Goal: Information Seeking & Learning: Learn about a topic

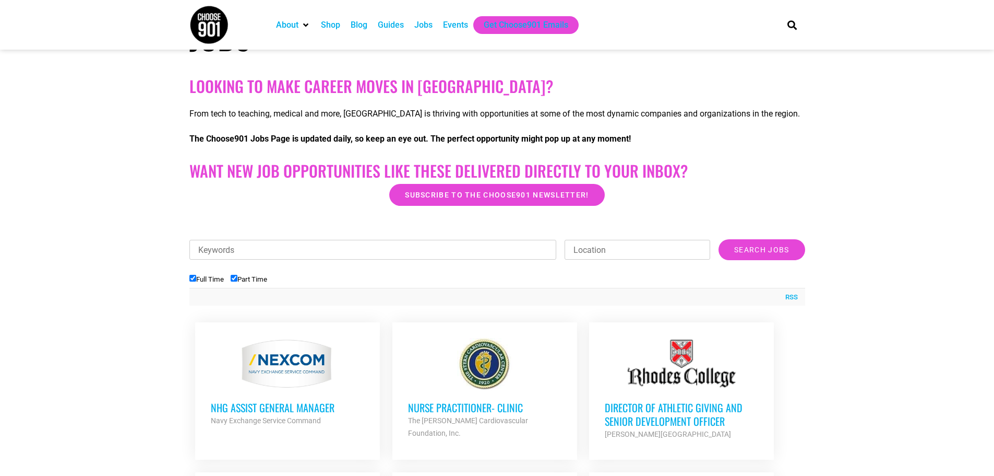
scroll to position [209, 0]
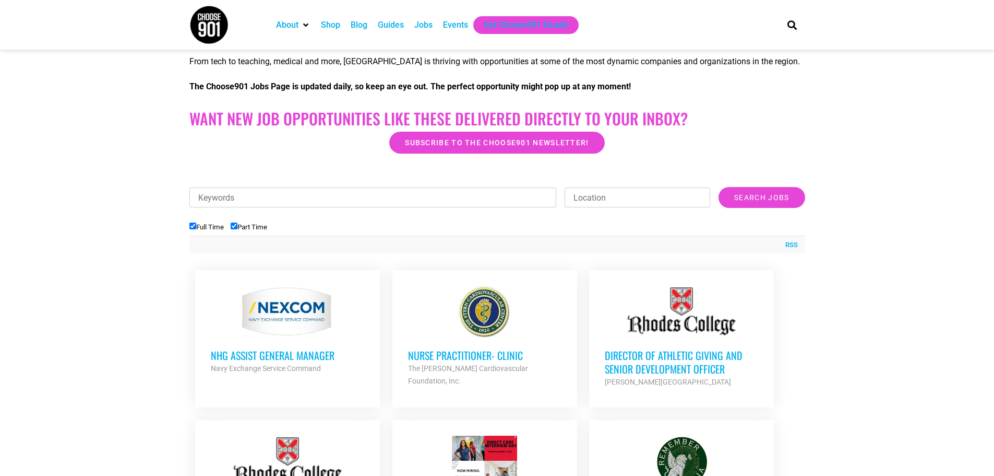
click at [236, 226] on input "Part Time" at bounding box center [234, 225] width 7 height 7
checkbox input "false"
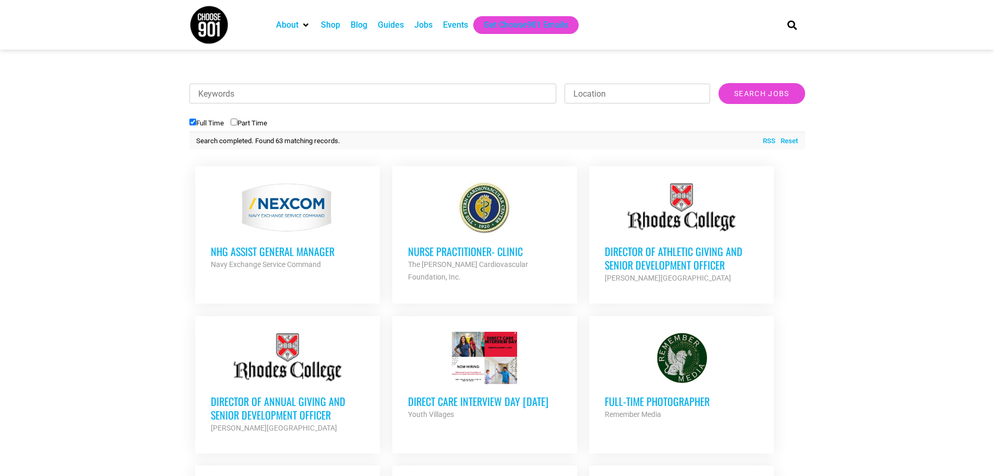
scroll to position [313, 0]
click at [627, 257] on h3 "Director of Athletic Giving and Senior Development Officer" at bounding box center [681, 257] width 153 height 27
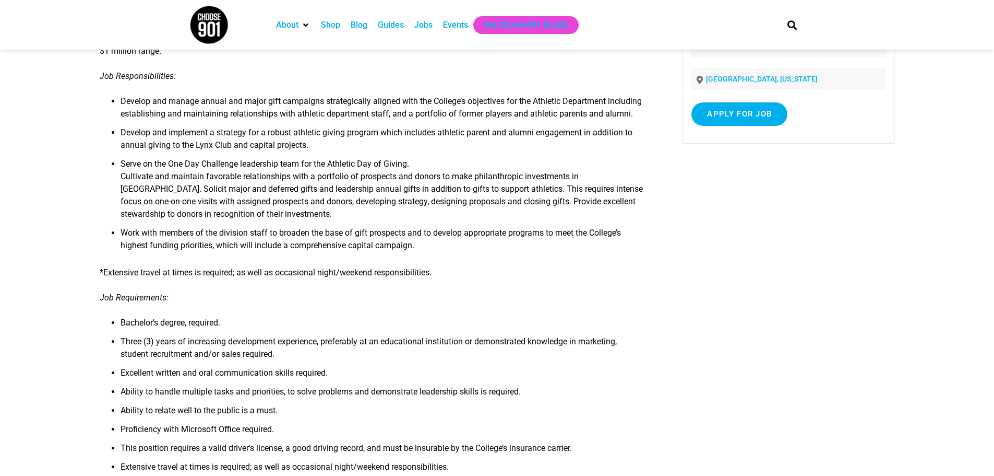
scroll to position [104, 0]
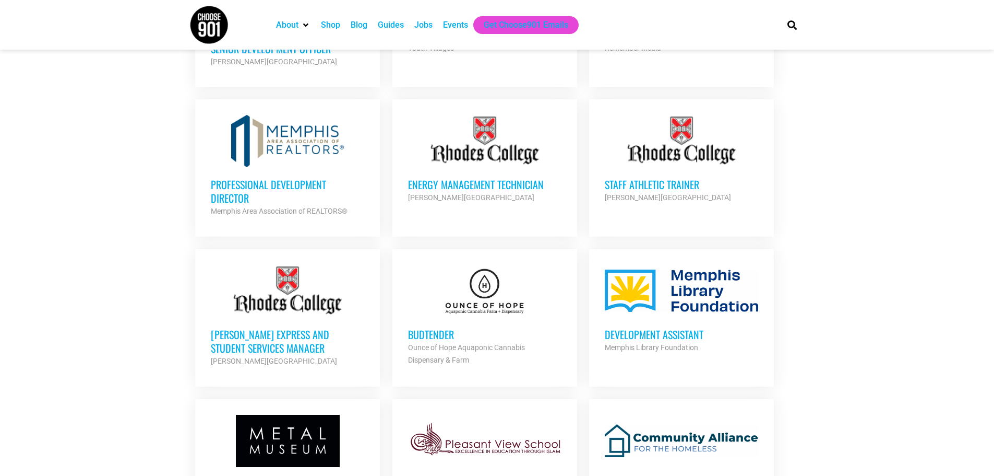
scroll to position [731, 0]
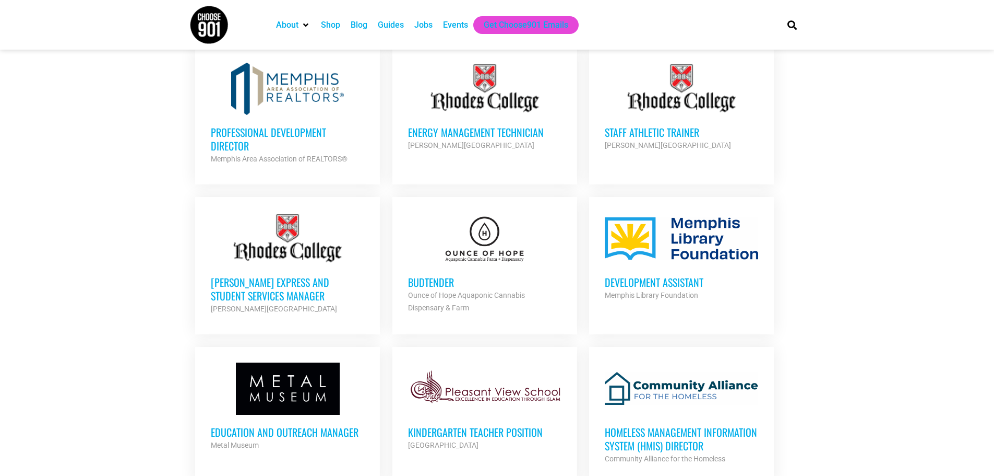
click at [224, 283] on h3 "Rhodes Express and Student Services Manager" at bounding box center [287, 288] width 153 height 27
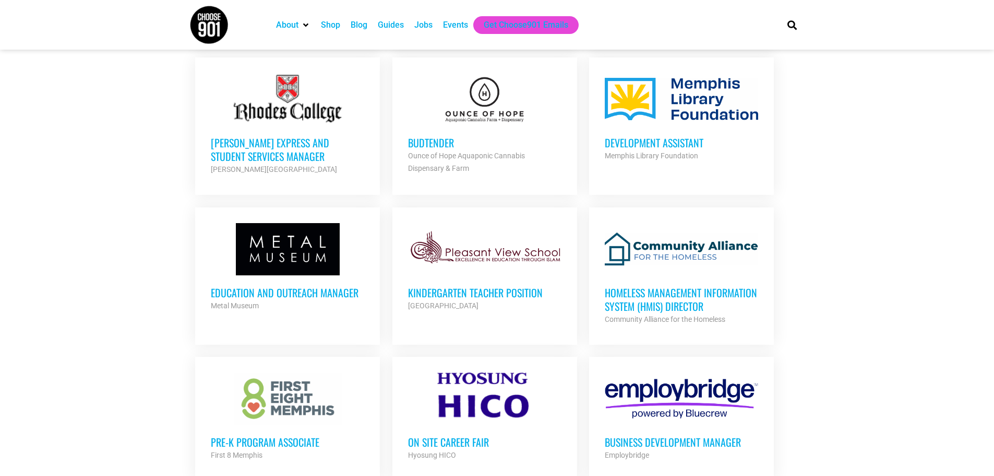
scroll to position [888, 0]
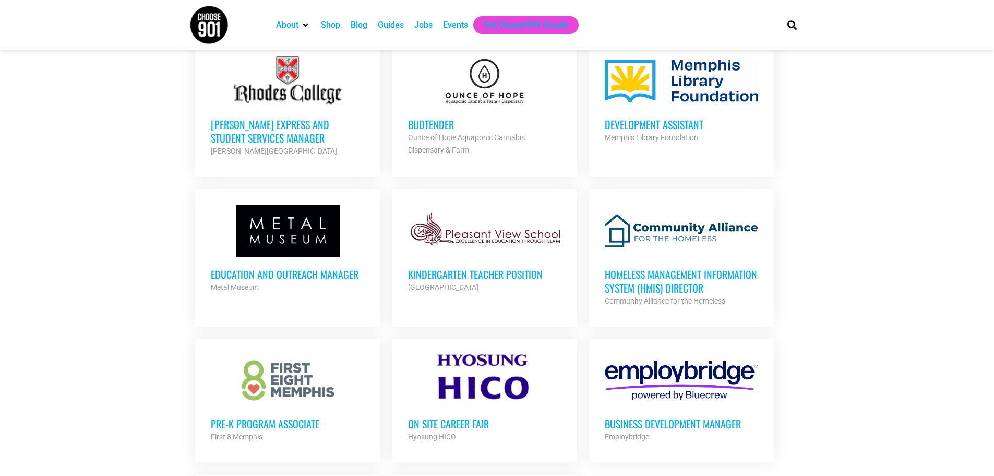
click at [660, 119] on h3 "Development Assistant" at bounding box center [681, 124] width 153 height 14
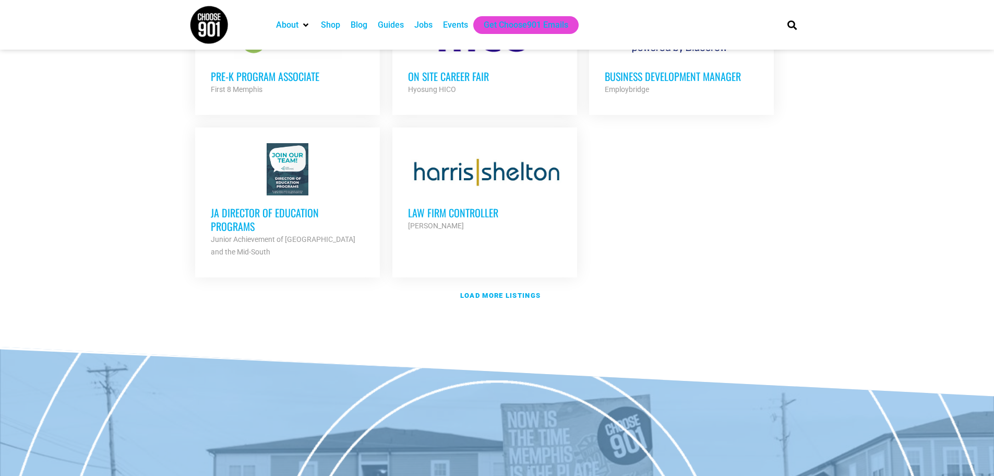
scroll to position [1254, 0]
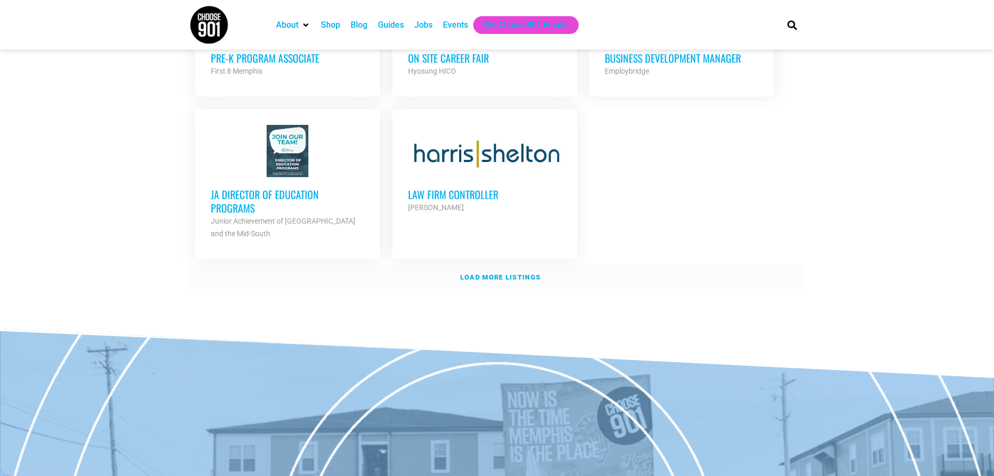
click at [512, 273] on strong "Load more listings" at bounding box center [500, 277] width 80 height 8
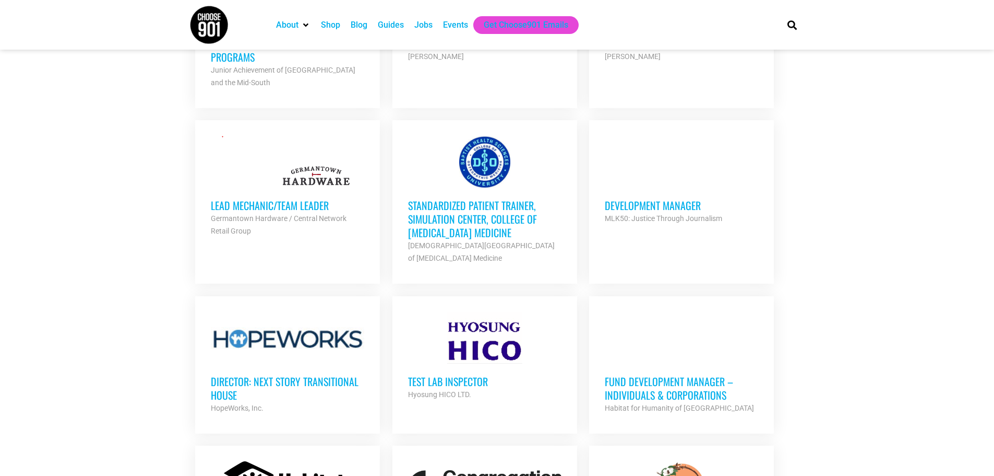
scroll to position [1410, 0]
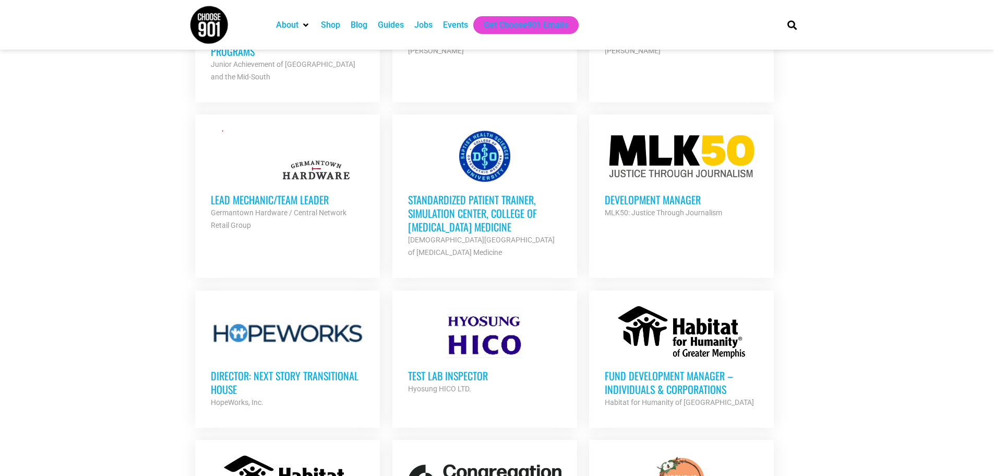
click at [671, 198] on h3 "Development Manager" at bounding box center [681, 200] width 153 height 14
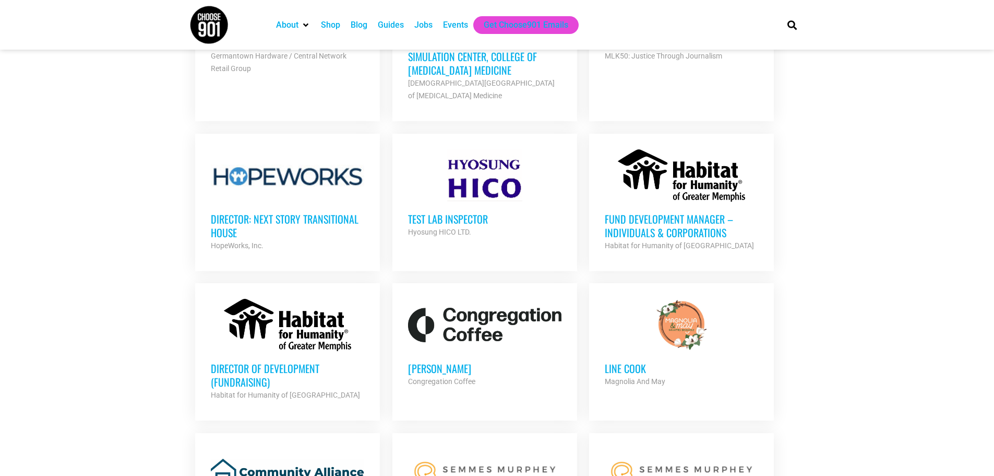
scroll to position [1619, 0]
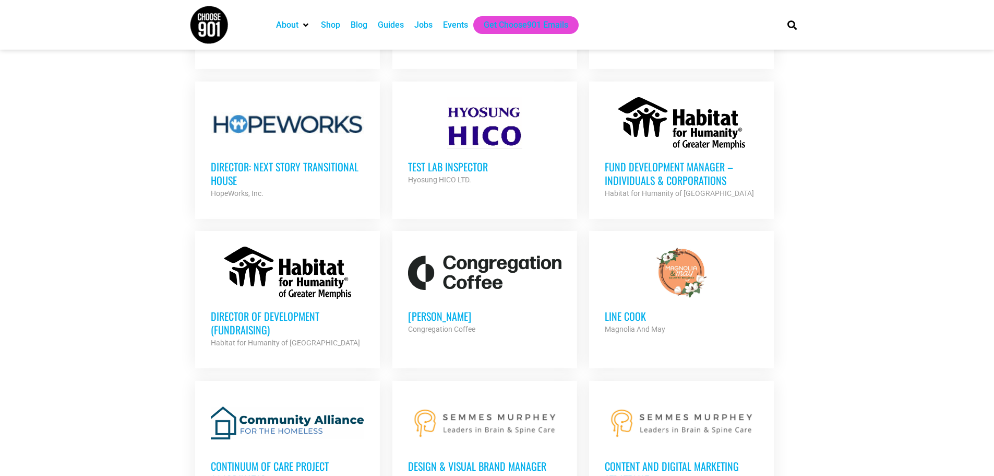
click at [634, 181] on h3 "Fund Development Manager – Individuals & Corporations" at bounding box center [681, 173] width 153 height 27
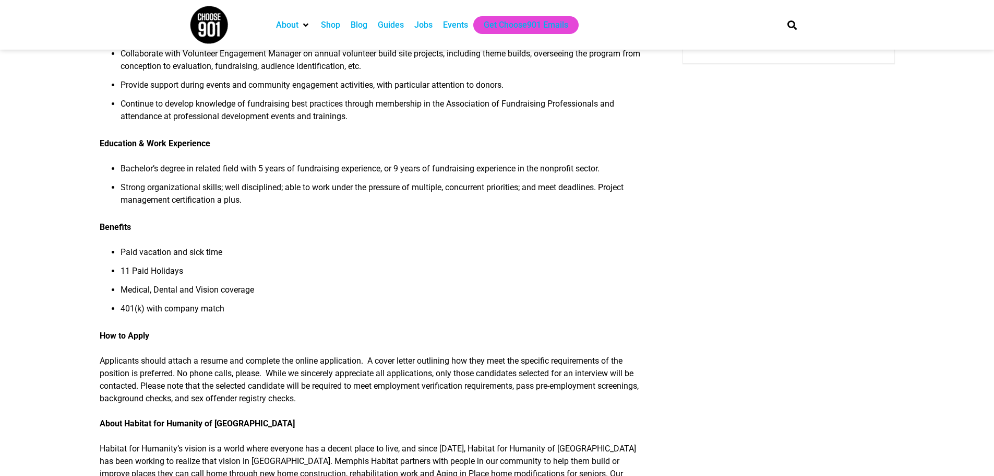
scroll to position [261, 0]
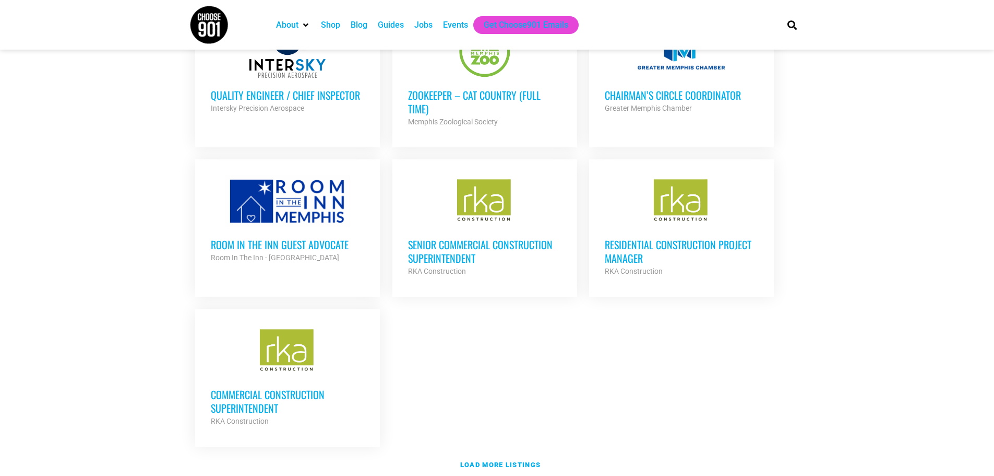
scroll to position [2141, 0]
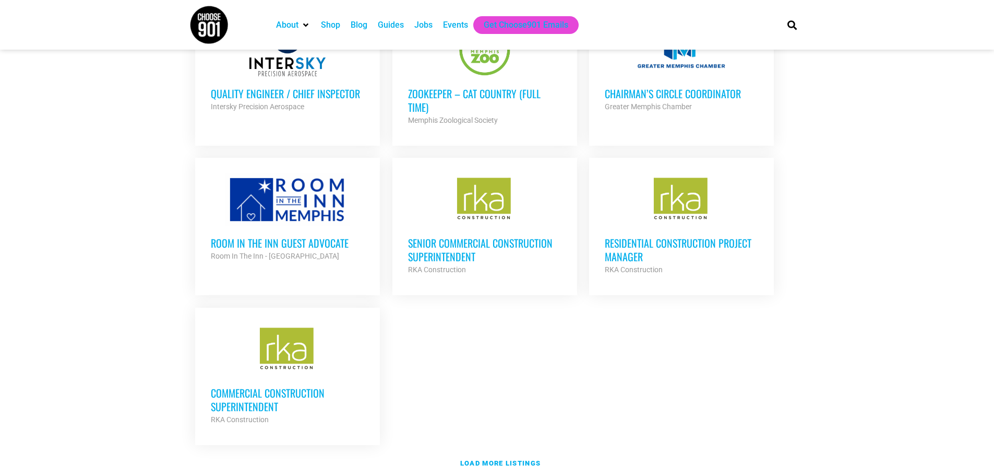
click at [291, 241] on h3 "Room in the Inn Guest Advocate" at bounding box center [287, 243] width 153 height 14
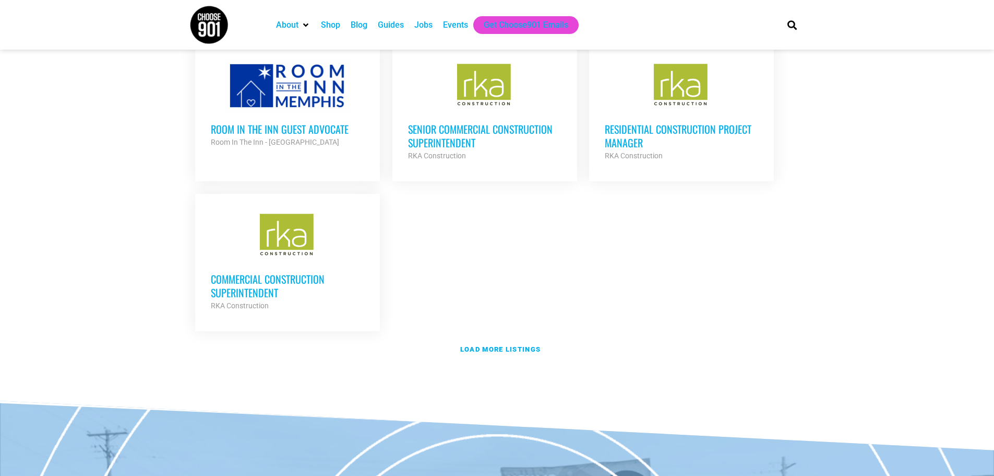
scroll to position [2246, 0]
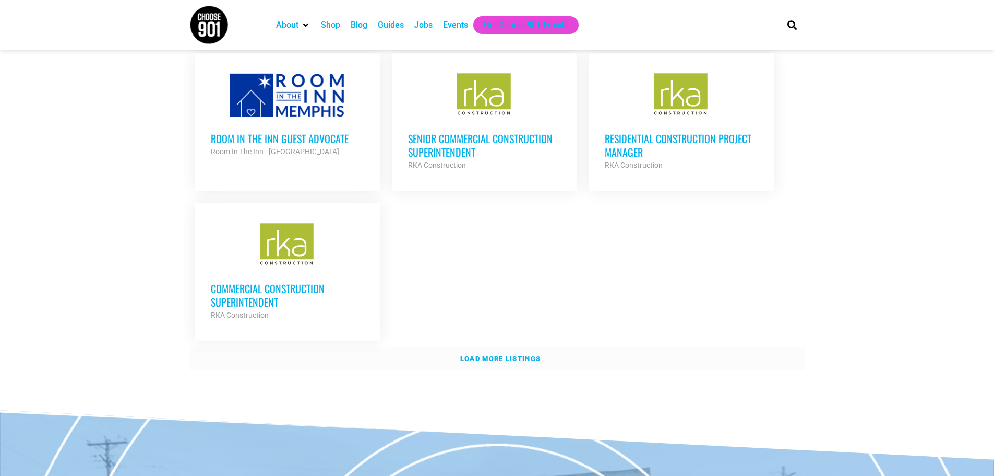
click at [515, 354] on strong "Load more listings" at bounding box center [500, 358] width 80 height 8
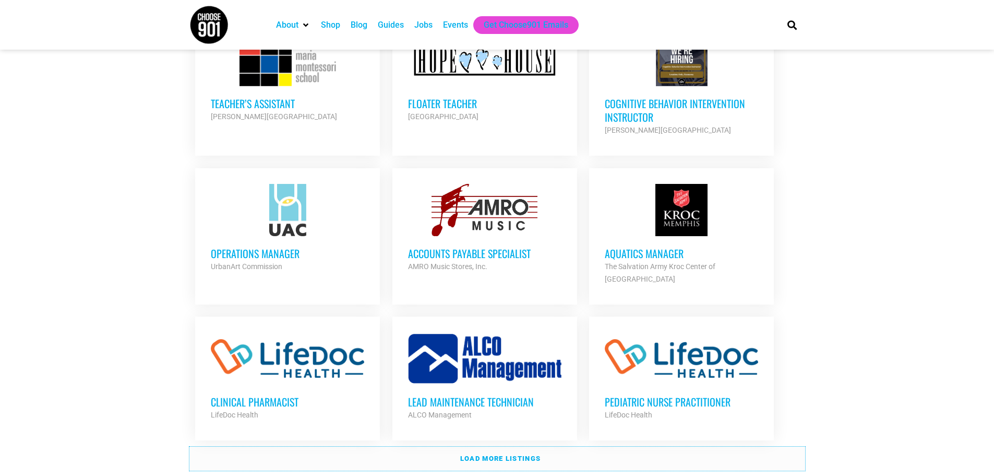
scroll to position [3133, 0]
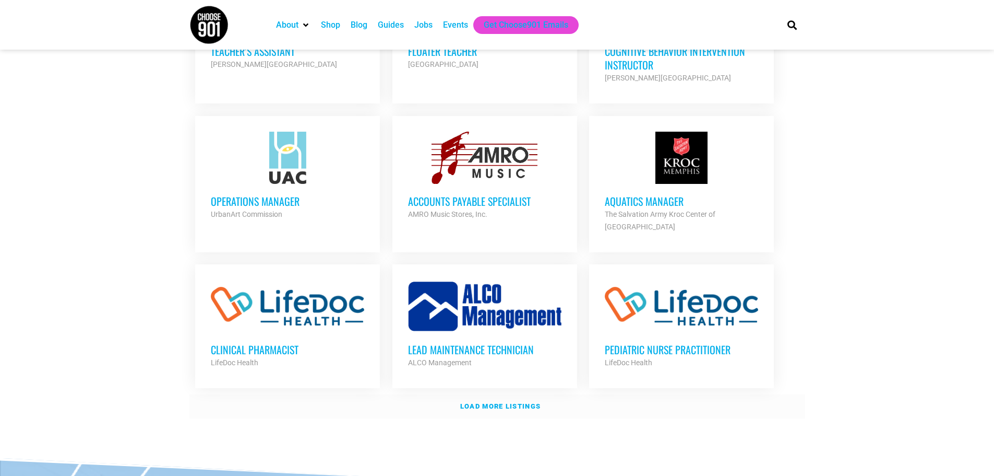
click at [515, 402] on strong "Load more listings" at bounding box center [500, 406] width 80 height 8
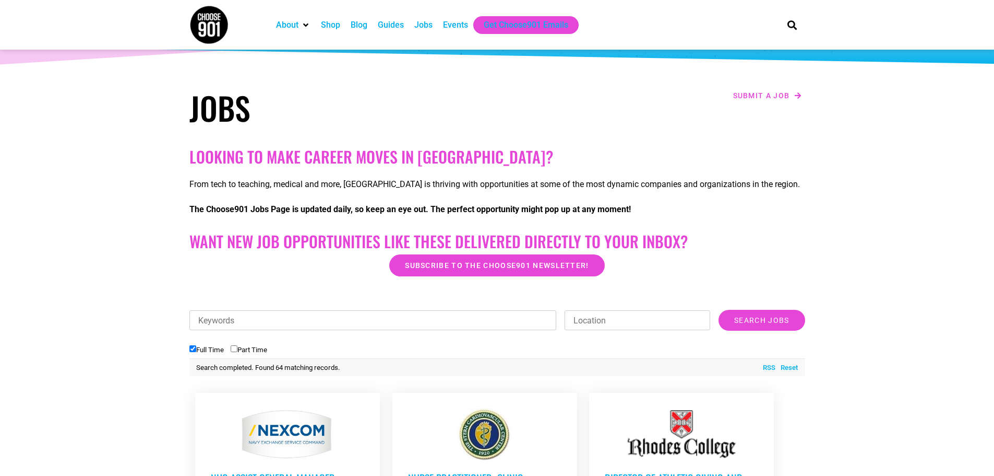
scroll to position [0, 0]
